Goal: Find specific page/section: Find specific page/section

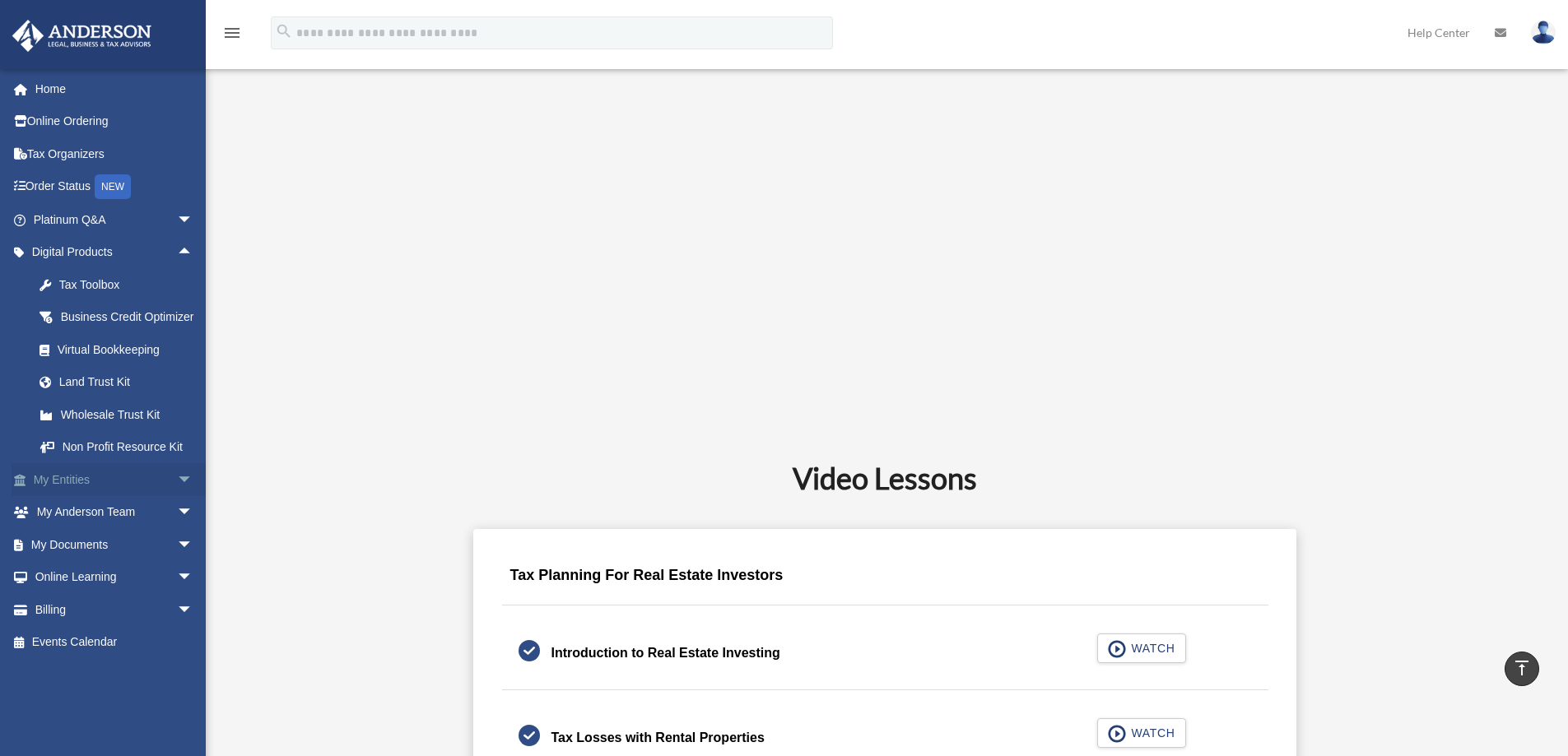
scroll to position [658, 0]
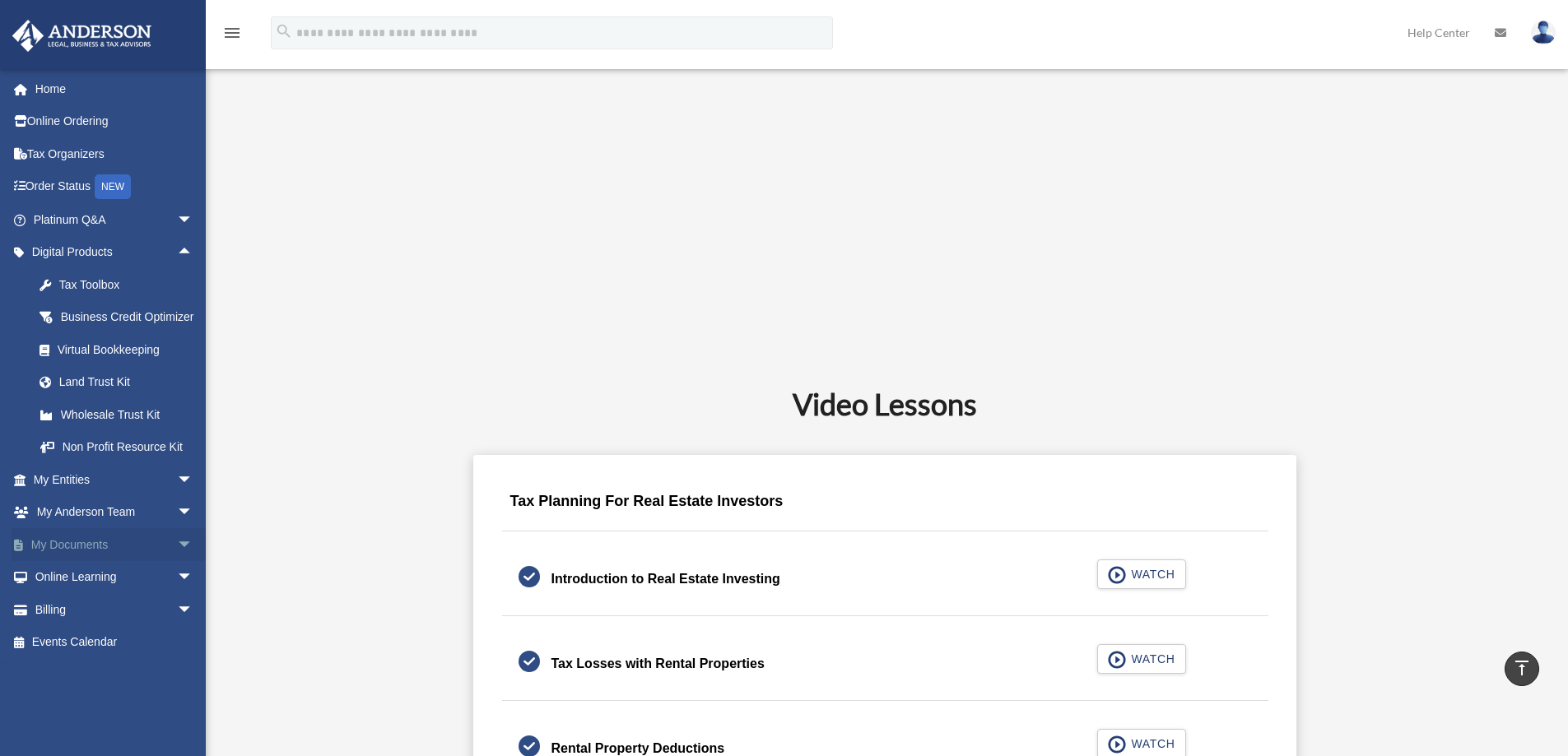
click at [177, 562] on span "arrow_drop_down" at bounding box center [193, 545] width 33 height 34
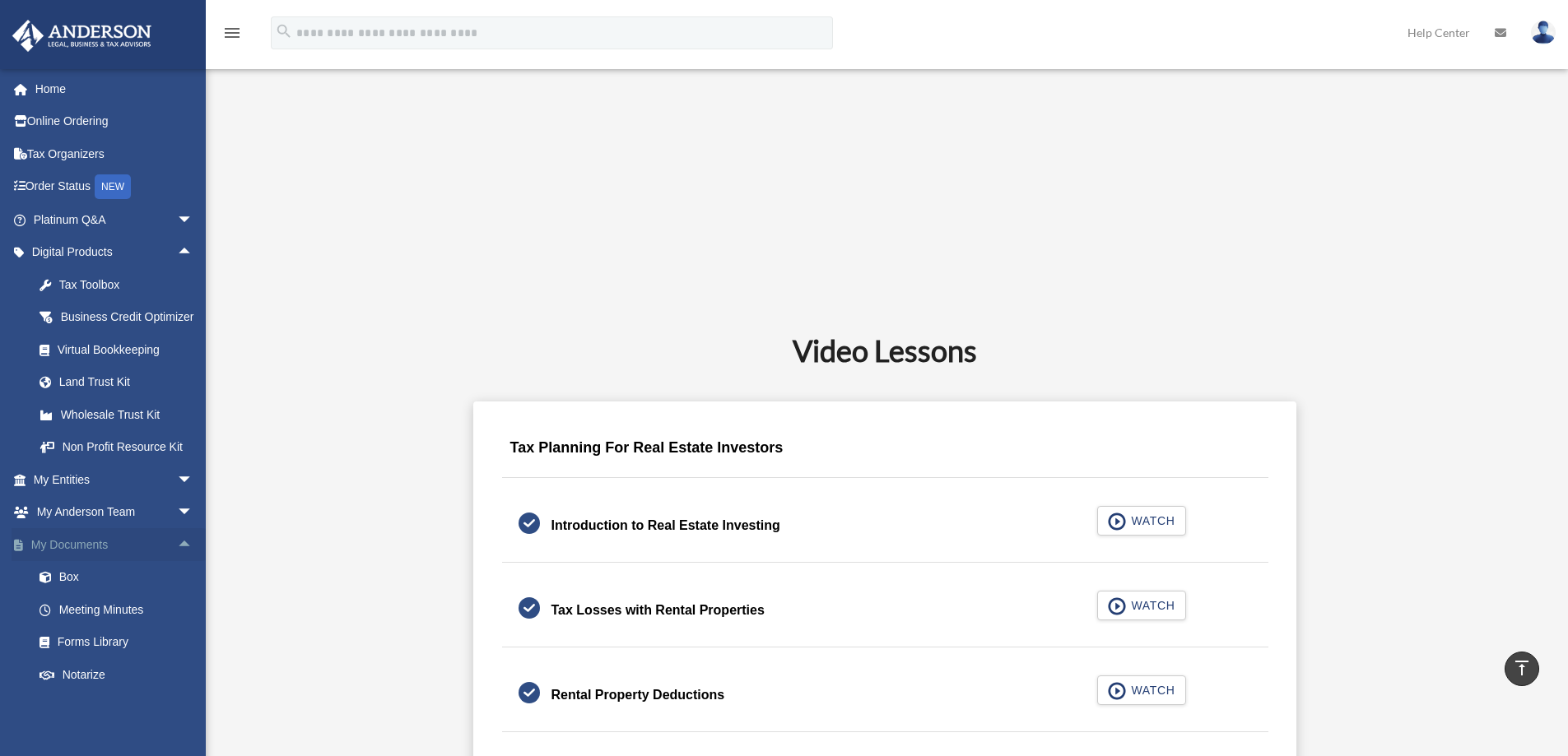
scroll to position [740, 0]
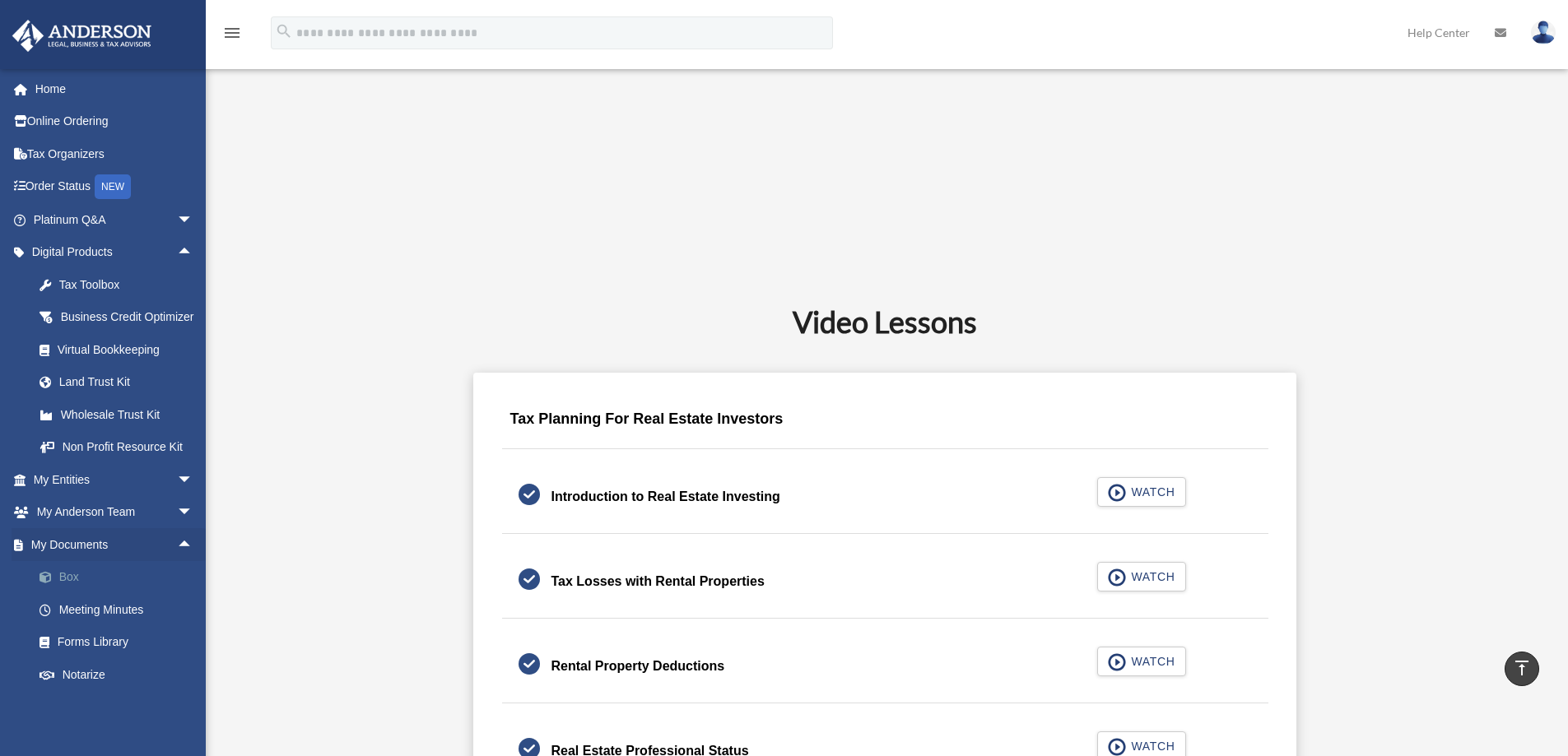
click at [67, 593] on link "Box" at bounding box center [120, 578] width 195 height 33
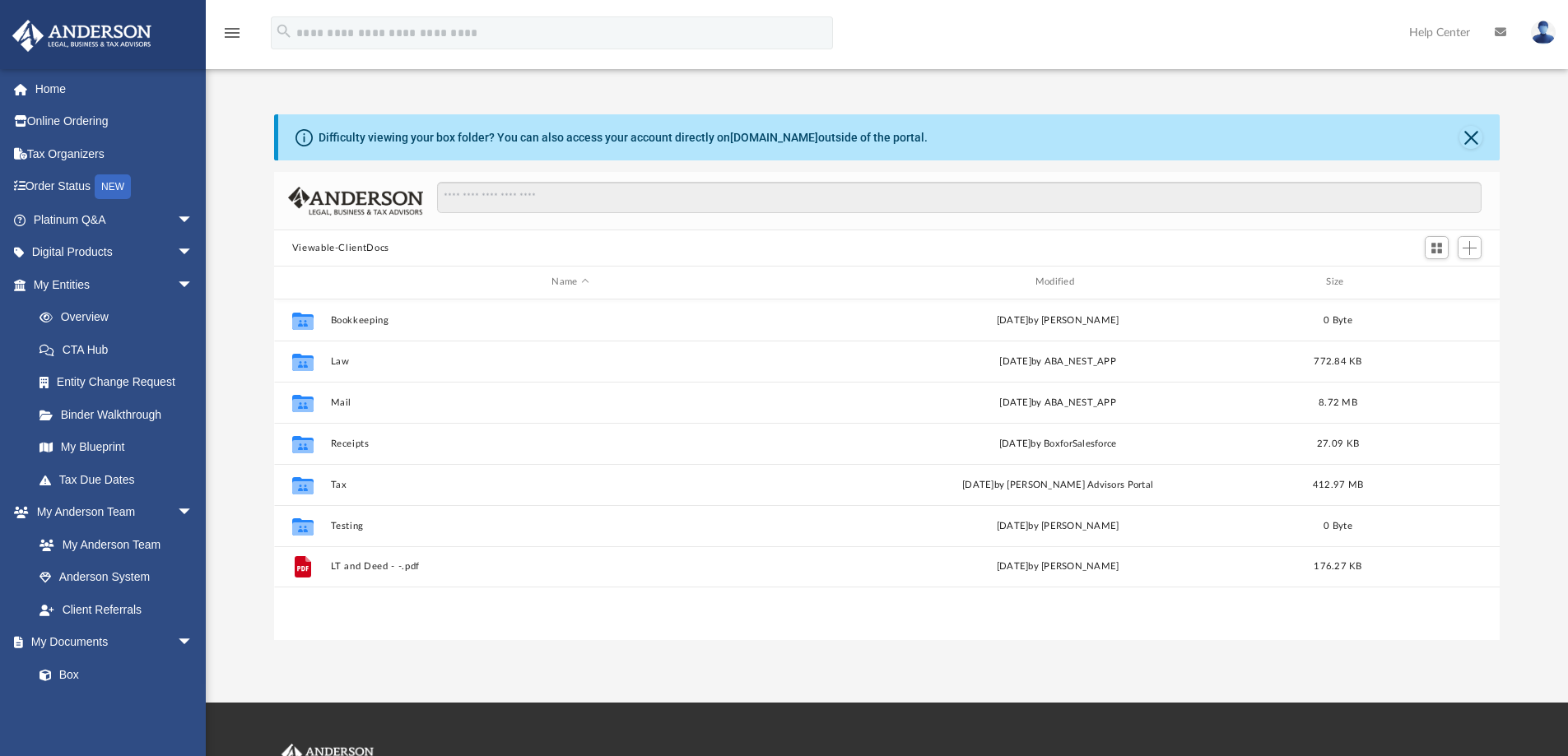
scroll to position [362, 1213]
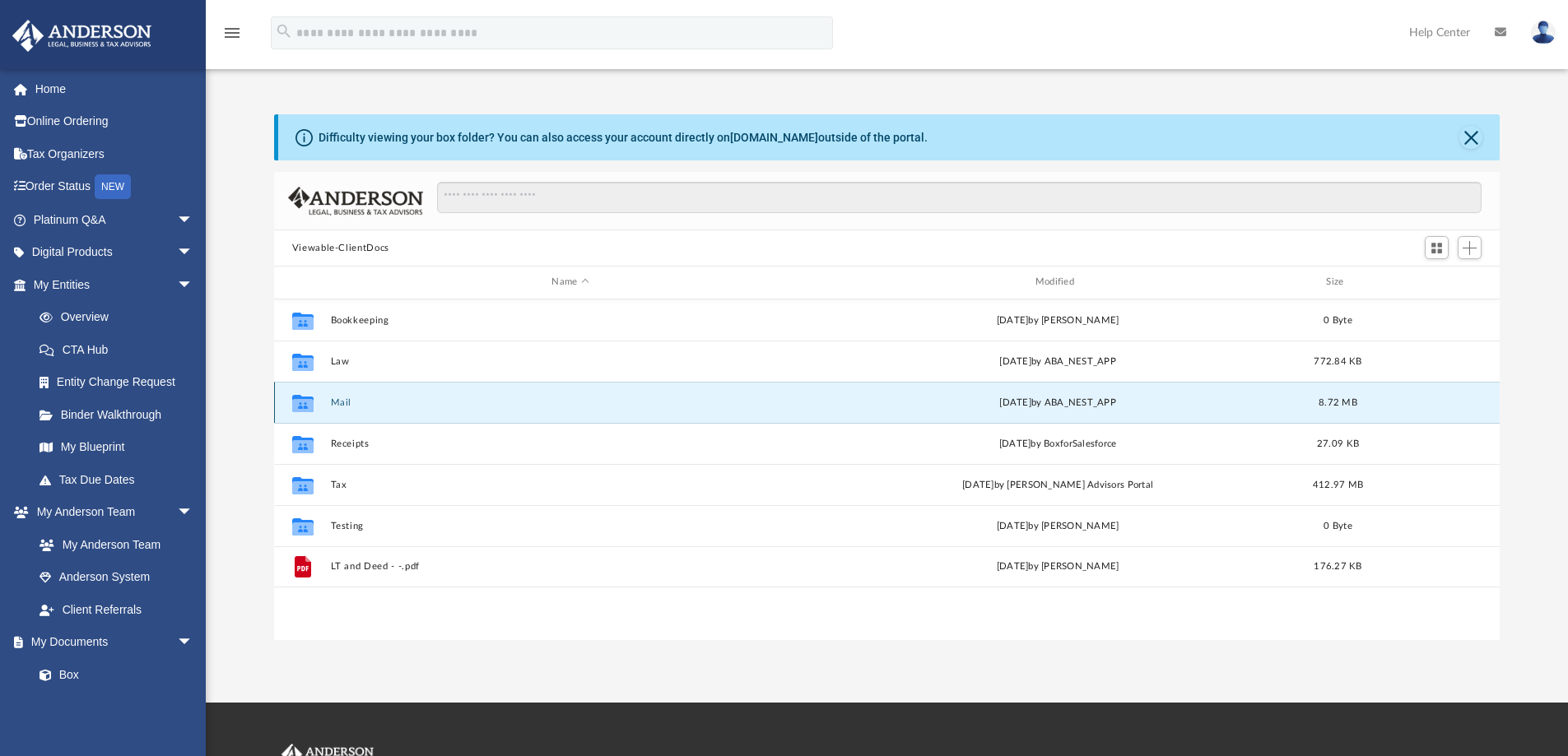
click at [333, 402] on button "Mail" at bounding box center [570, 402] width 480 height 10
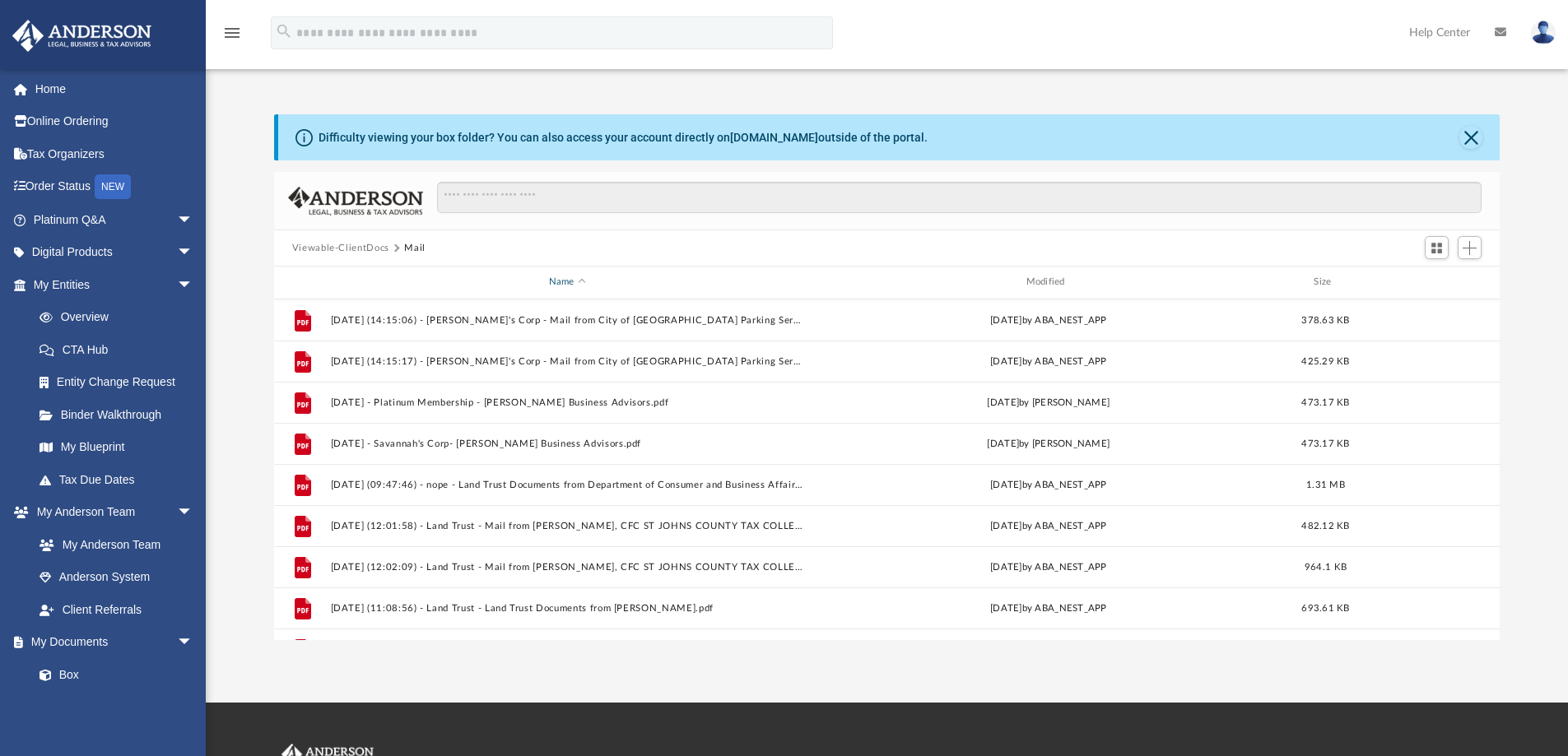
click at [584, 280] on div "Name" at bounding box center [566, 282] width 474 height 15
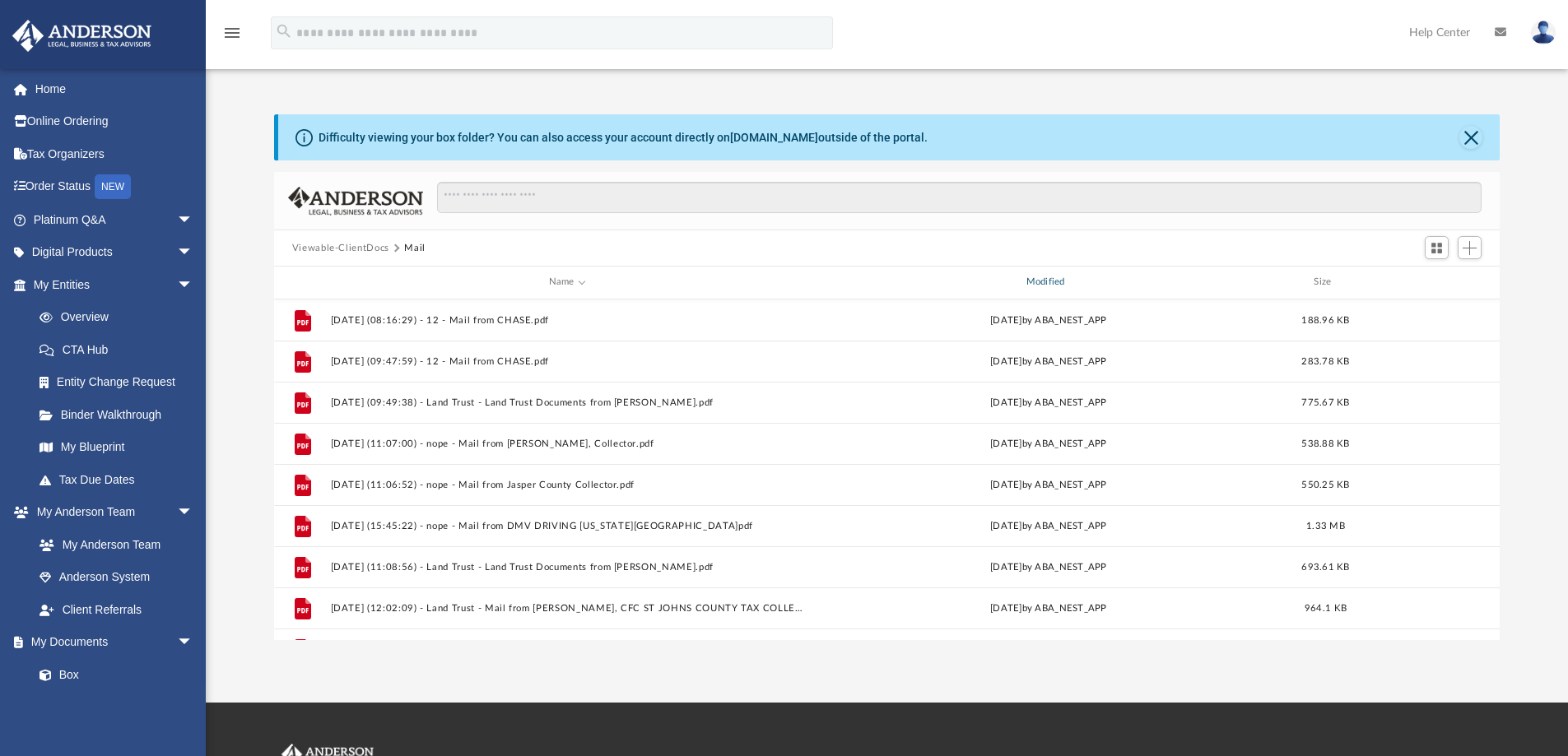
click at [1035, 280] on div "Modified" at bounding box center [1047, 282] width 474 height 15
